Goal: Navigation & Orientation: Find specific page/section

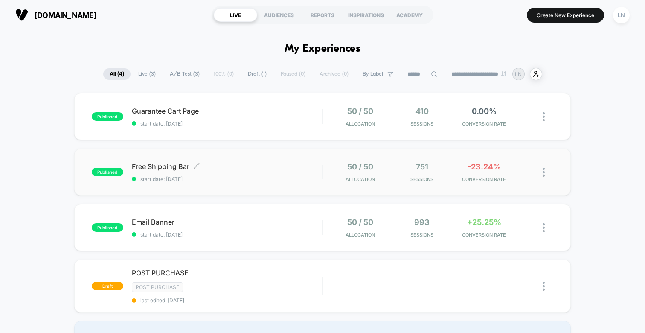
click at [181, 177] on span "start date: [DATE]" at bounding box center [227, 179] width 190 height 6
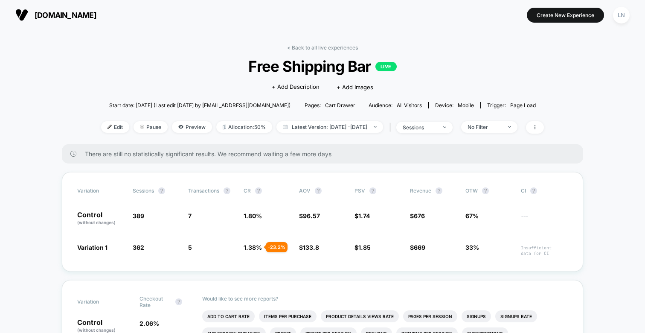
click at [298, 47] on link "< Back to all live experiences" at bounding box center [322, 47] width 71 height 6
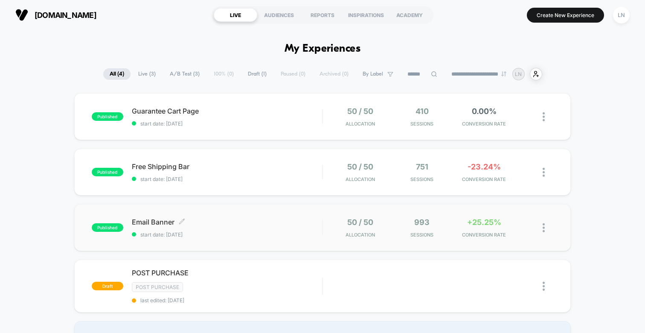
click at [212, 224] on span "Email Banner Click to edit experience details" at bounding box center [227, 222] width 190 height 9
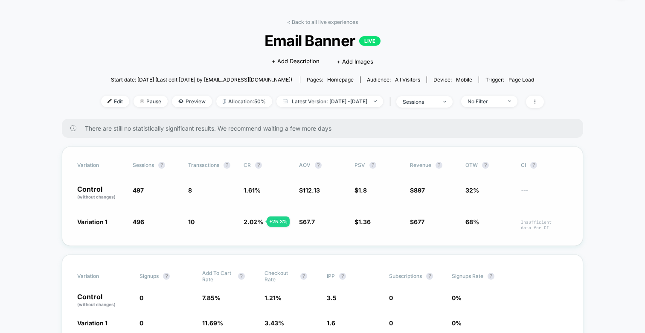
scroll to position [26, 0]
click at [101, 59] on div "< Back to all live experiences Email Banner LIVE Click to edit experience detai…" at bounding box center [322, 68] width 443 height 100
